Goal: Task Accomplishment & Management: Manage account settings

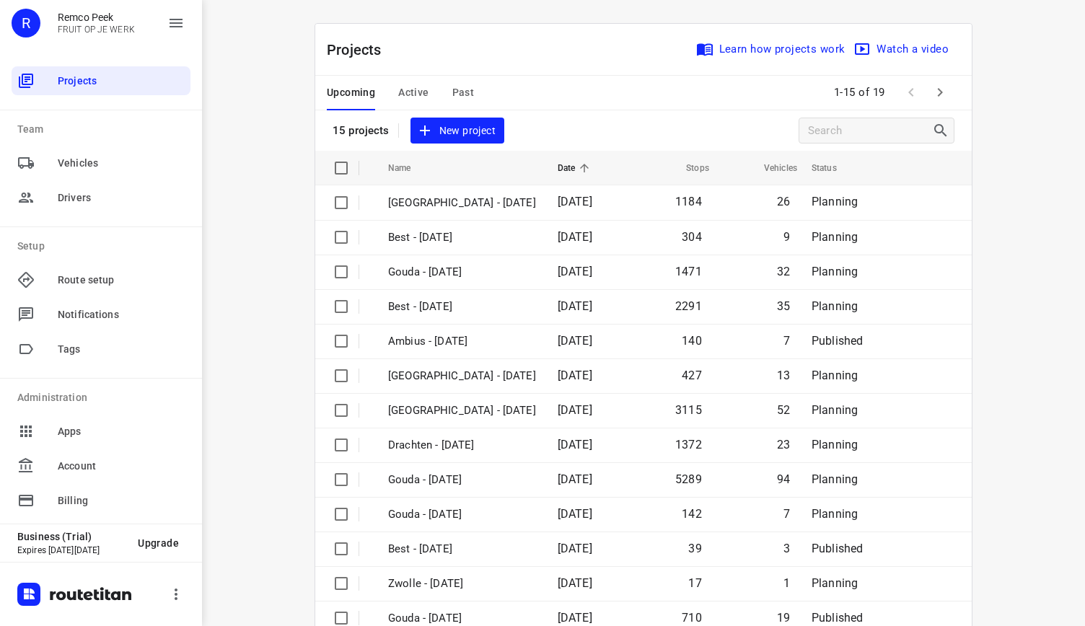
click at [400, 90] on span "Active" at bounding box center [413, 93] width 30 height 18
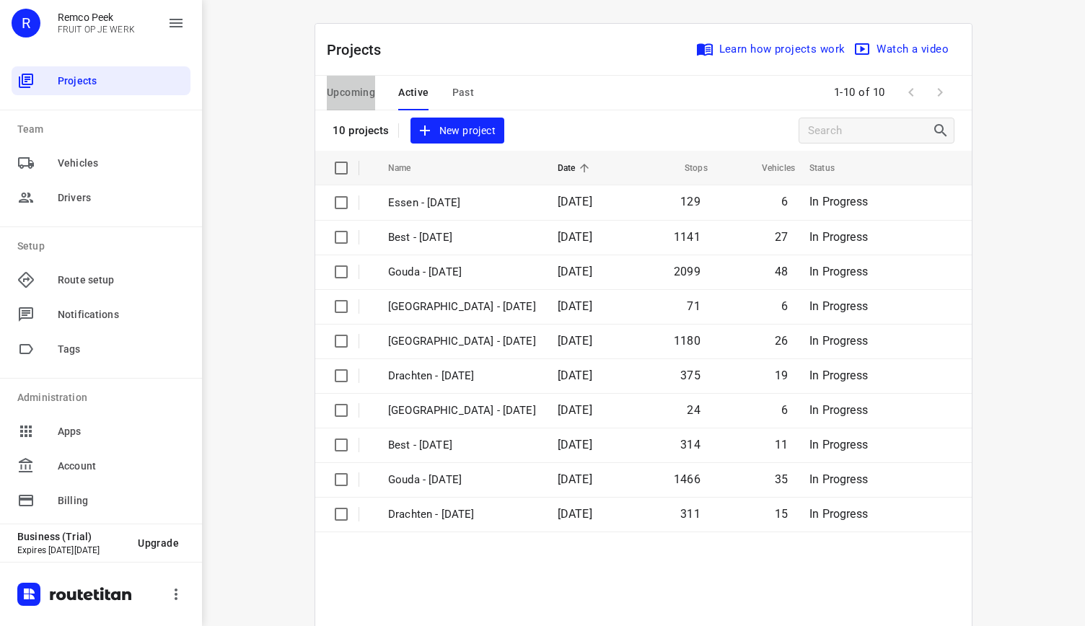
click at [355, 89] on span "Upcoming" at bounding box center [351, 93] width 48 height 18
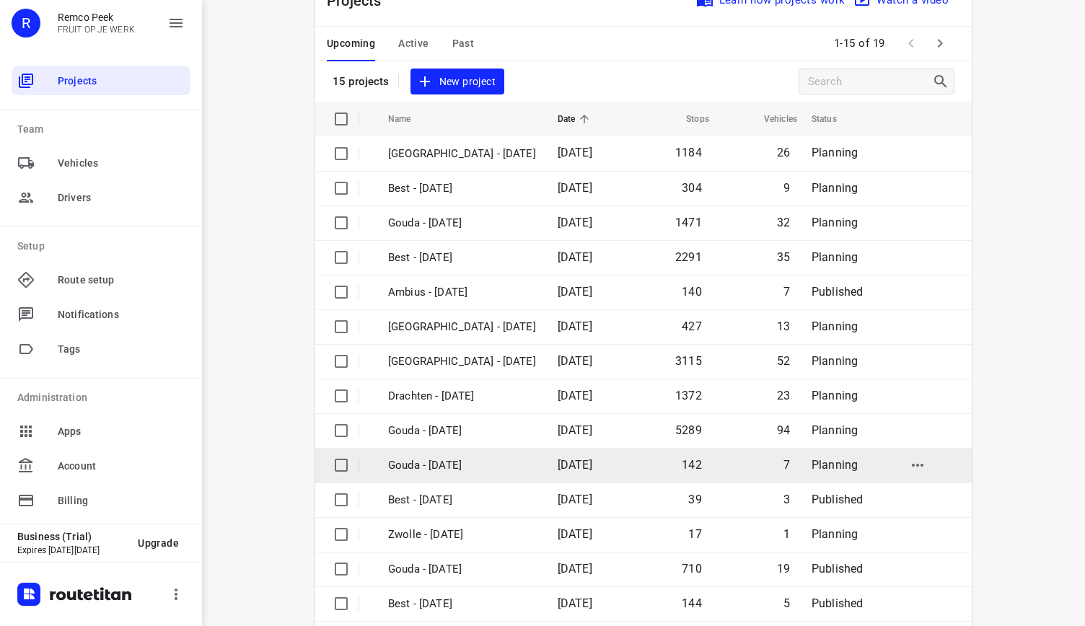
scroll to position [102, 0]
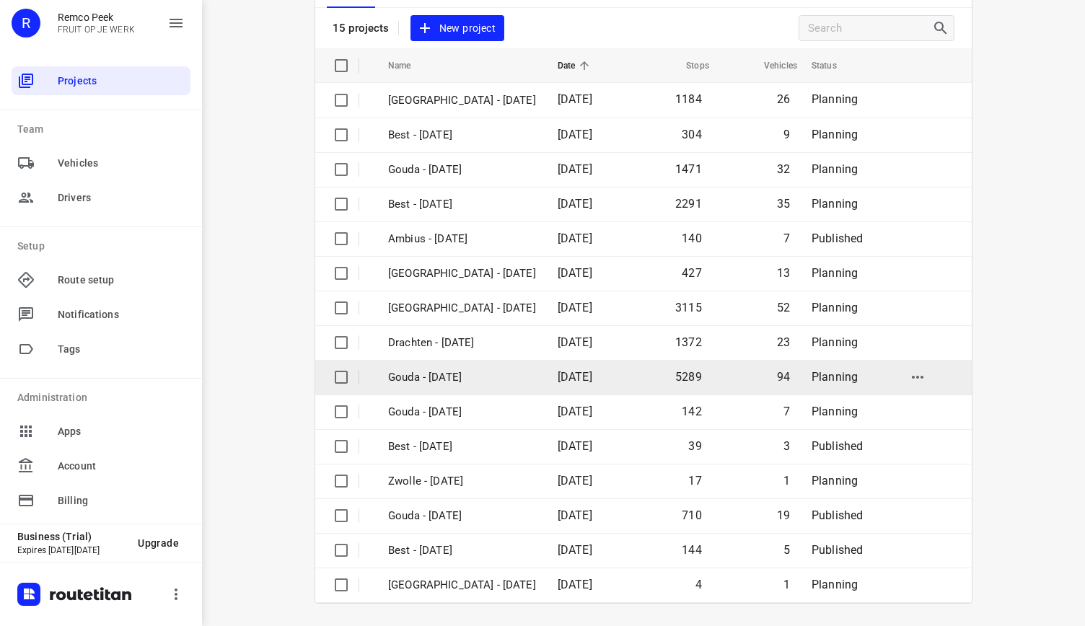
click at [465, 377] on p "Gouda - [DATE]" at bounding box center [462, 377] width 148 height 17
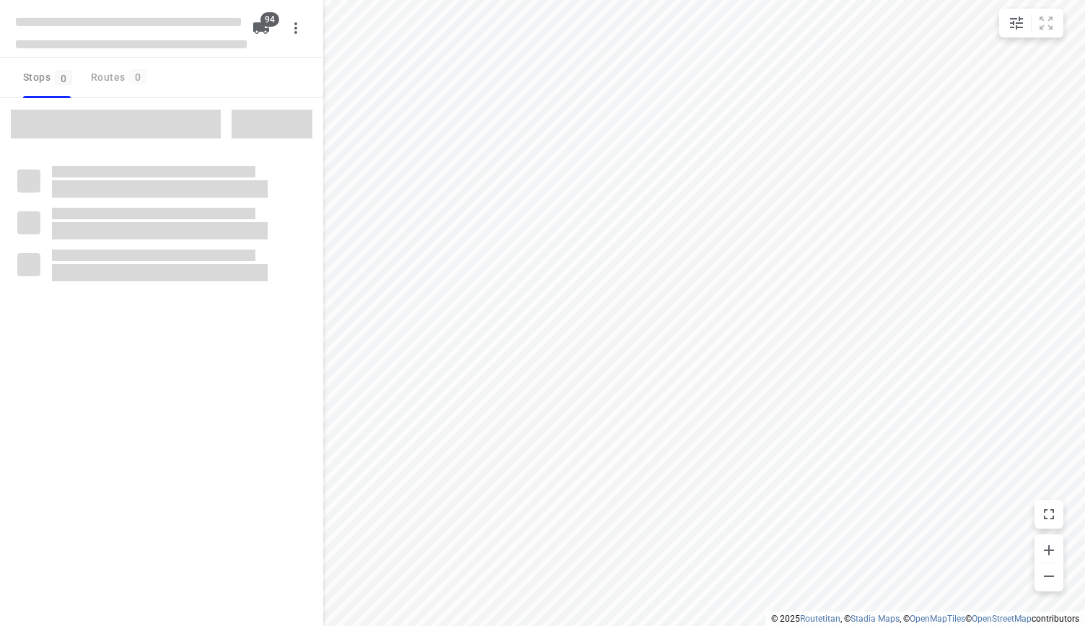
checkbox input "true"
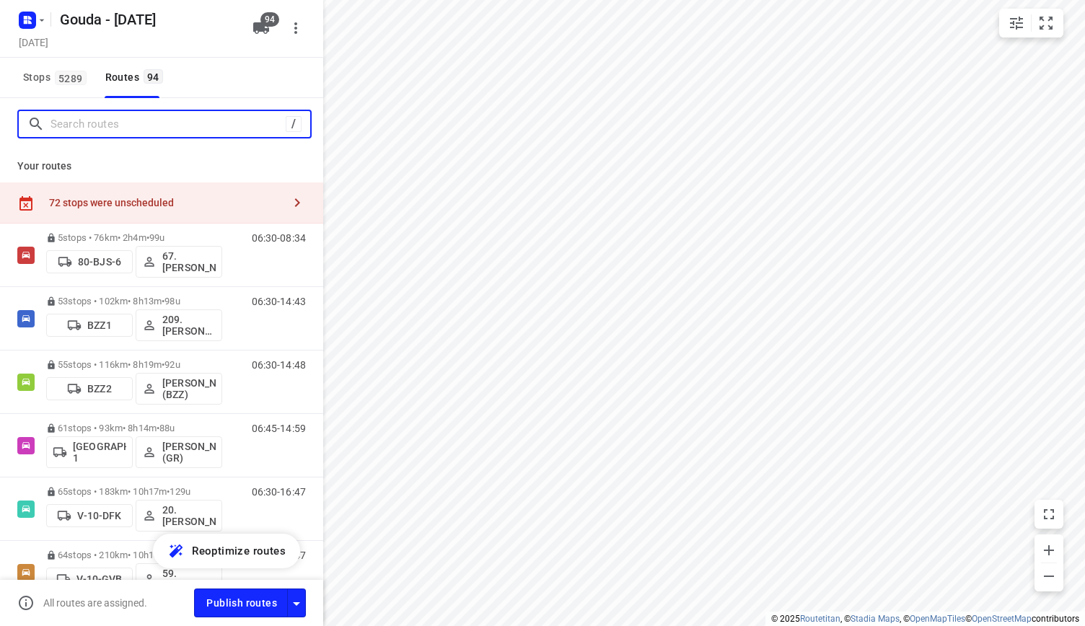
click at [150, 128] on input "Search routes" at bounding box center [168, 124] width 235 height 22
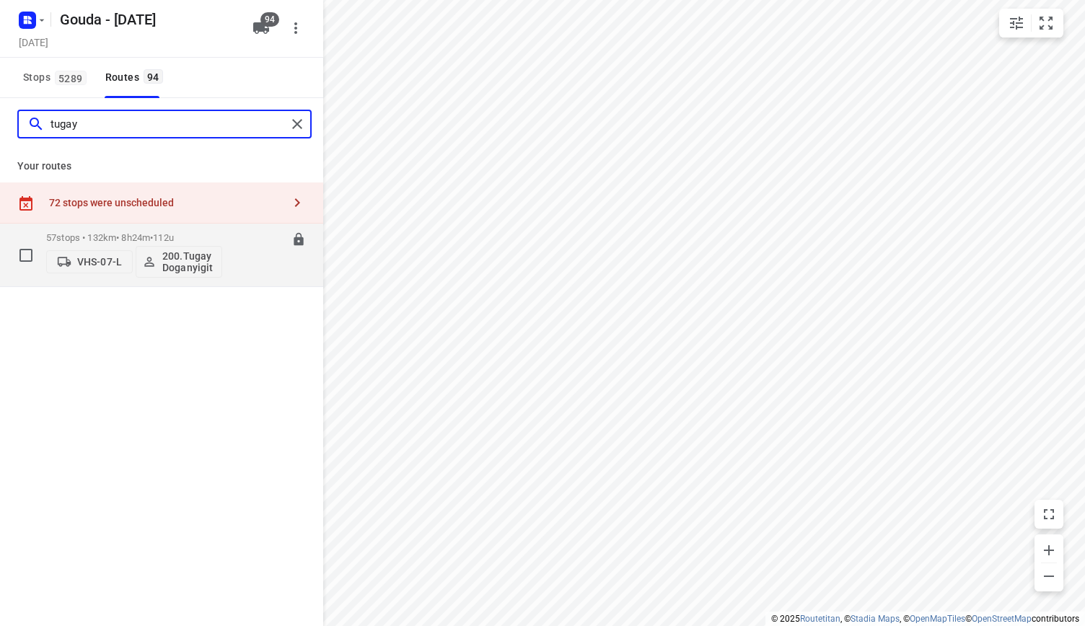
type input "tugay"
click at [123, 236] on p "57 stops • 132km • 8h24m • 112u" at bounding box center [134, 237] width 176 height 11
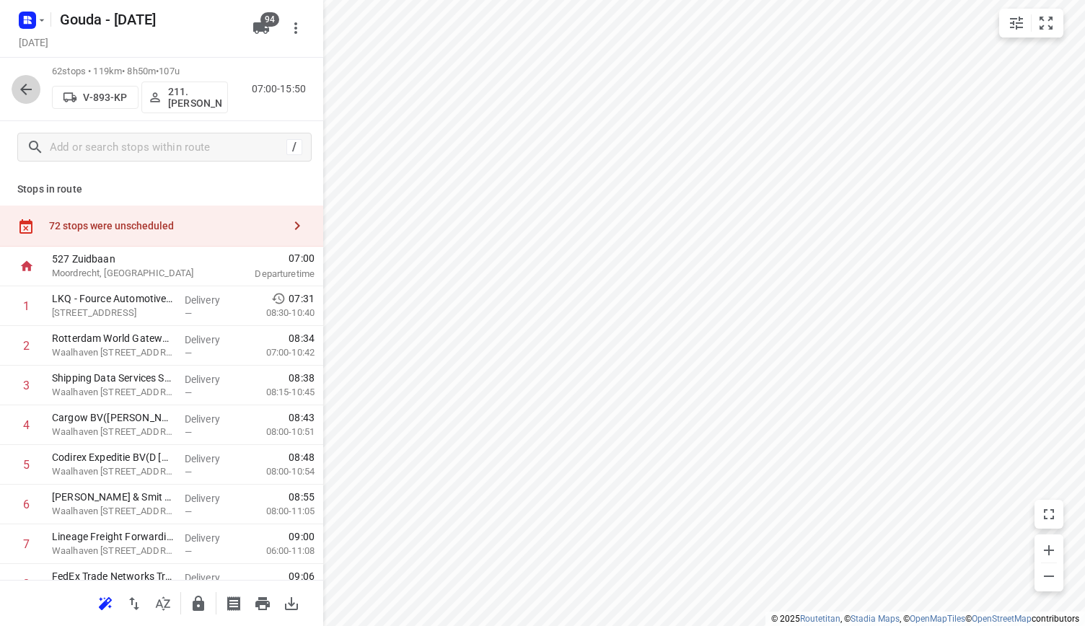
click at [38, 87] on button "button" at bounding box center [26, 89] width 29 height 29
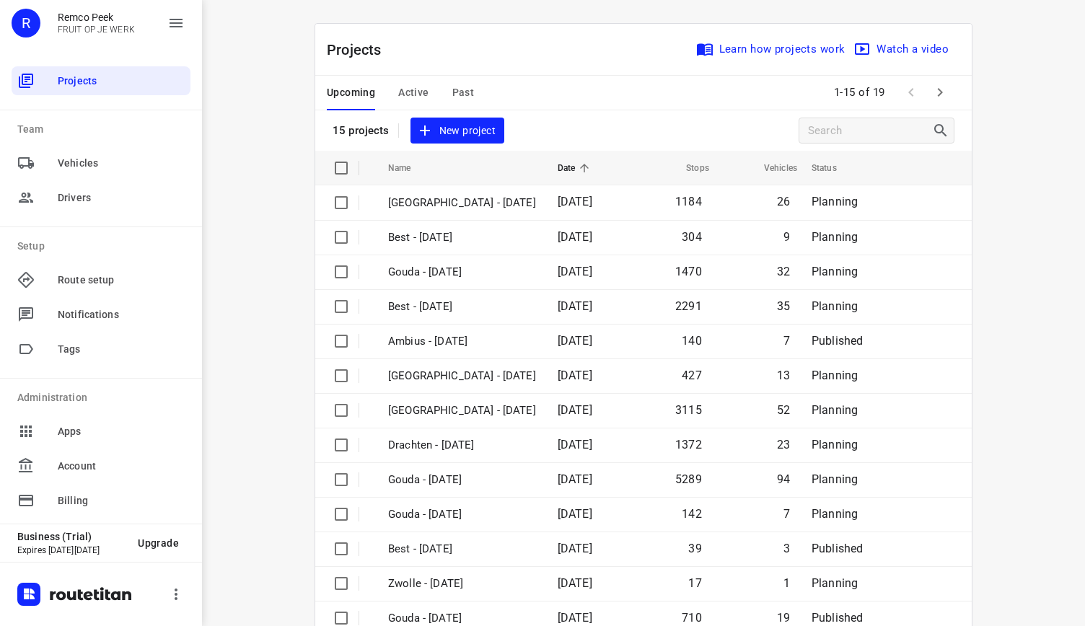
click at [463, 92] on span "Past" at bounding box center [463, 93] width 22 height 18
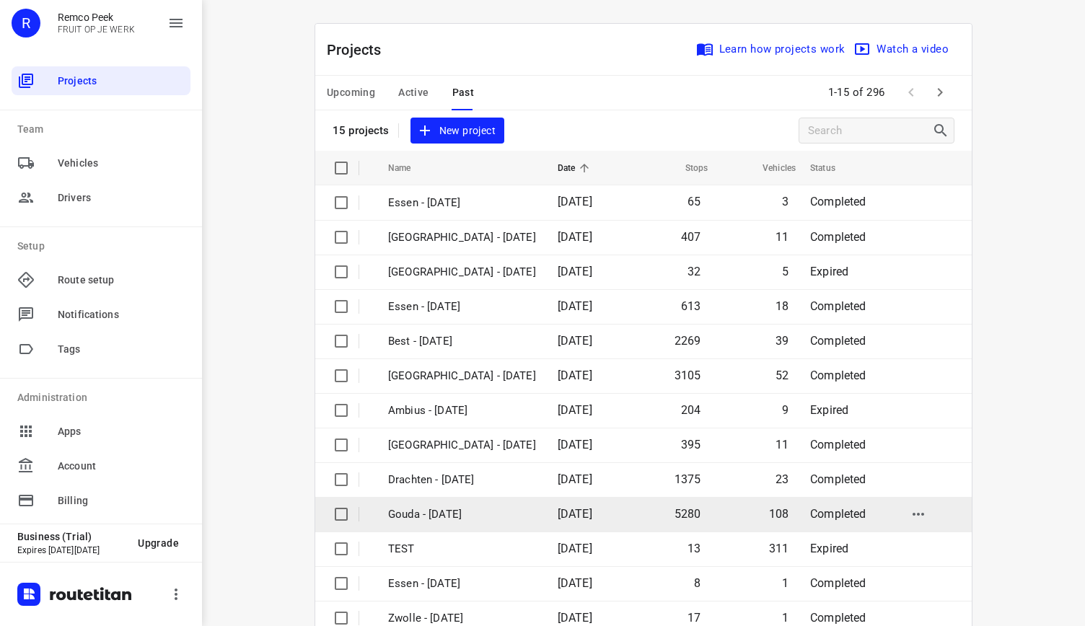
click at [494, 506] on p "Gouda - [DATE]" at bounding box center [462, 514] width 148 height 17
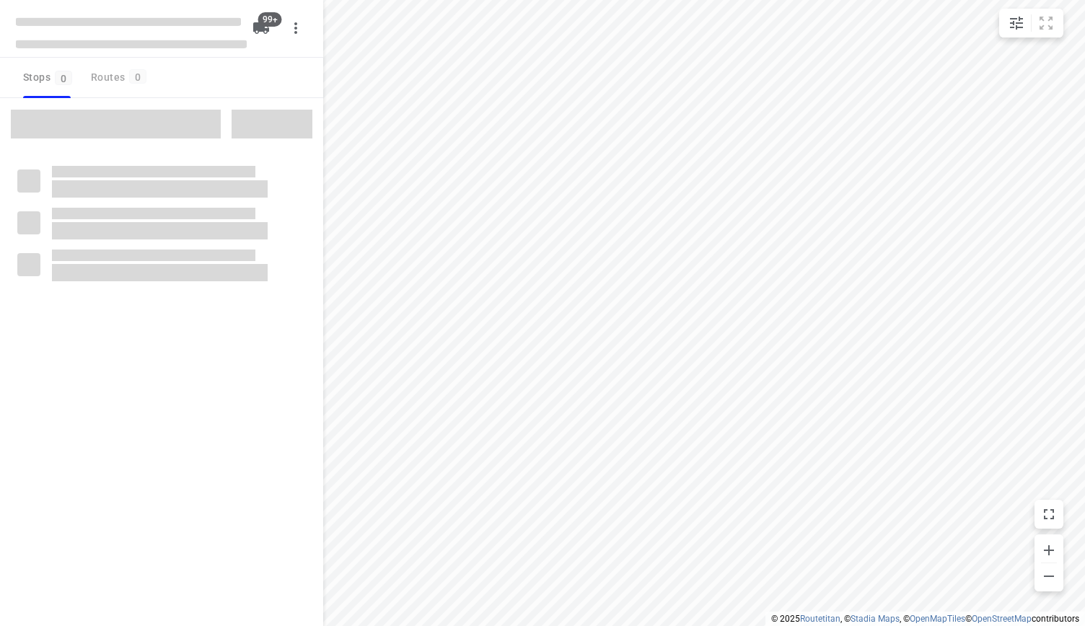
checkbox input "true"
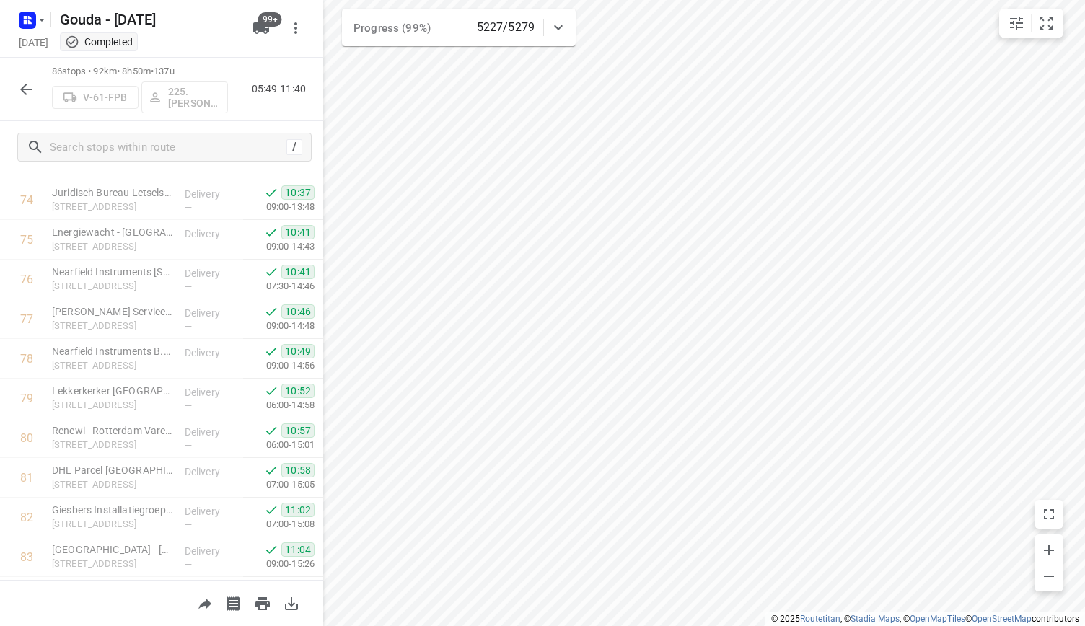
scroll to position [3159, 0]
